Goal: Check status: Check status

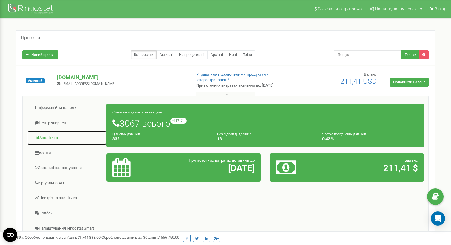
click at [52, 137] on link "Аналiтика" at bounding box center [67, 138] width 80 height 15
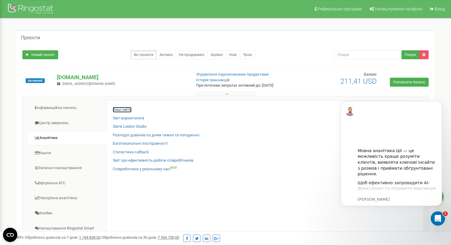
click at [122, 108] on link "Ваші звіти" at bounding box center [122, 110] width 19 height 6
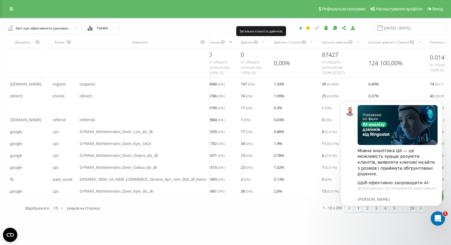
click at [265, 42] on div "Дзвінки" at bounding box center [253, 42] width 33 height 12
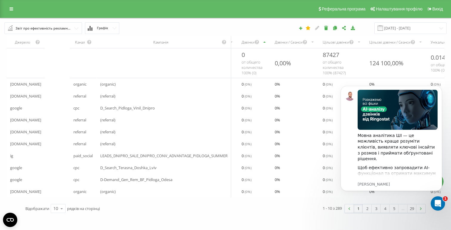
click at [254, 43] on div "Дзвінки" at bounding box center [247, 42] width 13 height 5
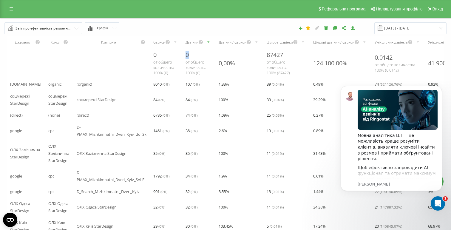
drag, startPoint x: 186, startPoint y: 57, endPoint x: 195, endPoint y: 57, distance: 9.2
click at [195, 57] on div "0 от общего количества 100% ( 0 )" at bounding box center [198, 63] width 33 height 30
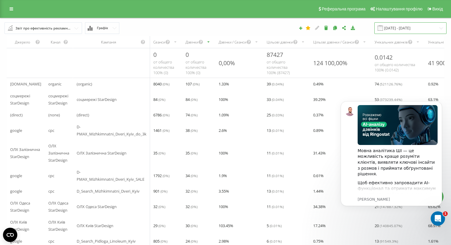
click at [392, 26] on input "20.07.2025 - 20.08.2025" at bounding box center [410, 28] width 72 height 12
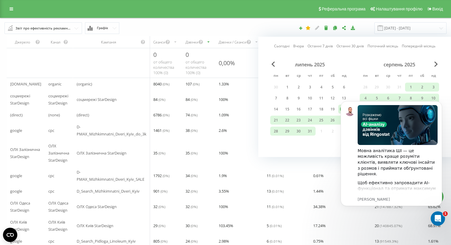
click at [272, 46] on div "Сьогодні Вчора Останні 7 днів Останні 30 днів Поточний місяць Попередній місяць…" at bounding box center [354, 97] width 193 height 120
click at [283, 46] on link "Сьогодні" at bounding box center [281, 46] width 15 height 6
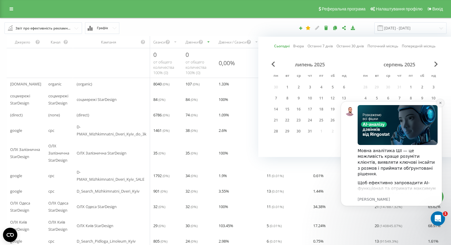
click at [441, 103] on button "Dismiss notification" at bounding box center [440, 103] width 8 height 8
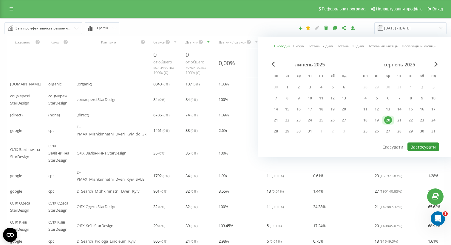
click at [420, 146] on button "Застосувати" at bounding box center [423, 147] width 32 height 9
type input "20.08.2025 - 20.08.2025"
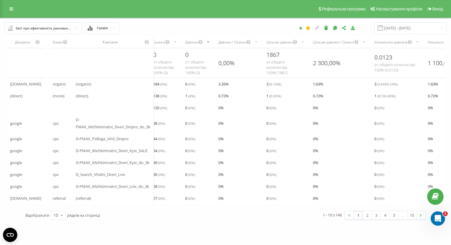
click at [196, 43] on div "Дзвінки" at bounding box center [191, 42] width 13 height 5
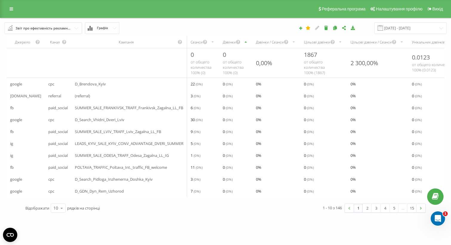
click at [221, 38] on div "Дзвінки" at bounding box center [235, 42] width 33 height 12
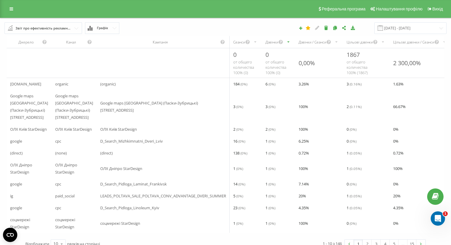
scroll to position [36, 0]
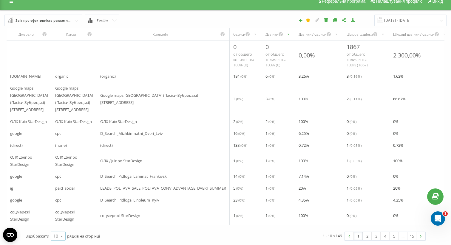
click at [59, 234] on icon at bounding box center [61, 237] width 9 height 12
click at [61, 212] on div "25" at bounding box center [58, 210] width 14 height 9
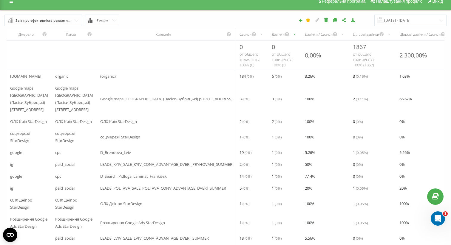
scroll to position [0, 0]
